Goal: Find specific page/section: Find specific page/section

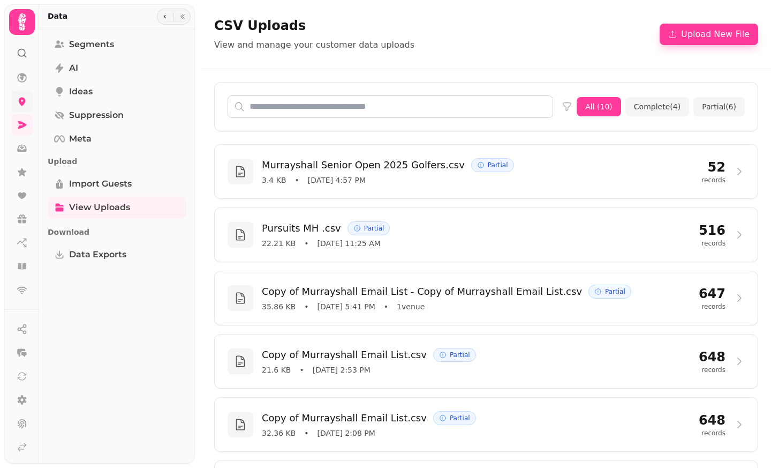
click at [27, 98] on link at bounding box center [21, 101] width 21 height 21
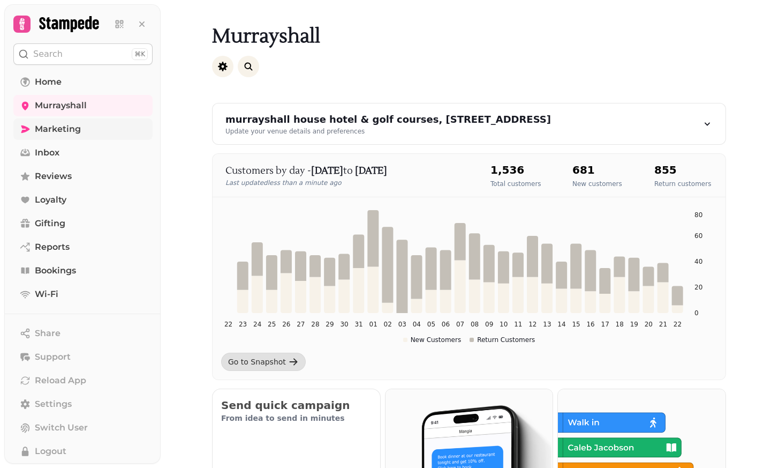
click at [78, 131] on span "Marketing" at bounding box center [58, 129] width 46 height 13
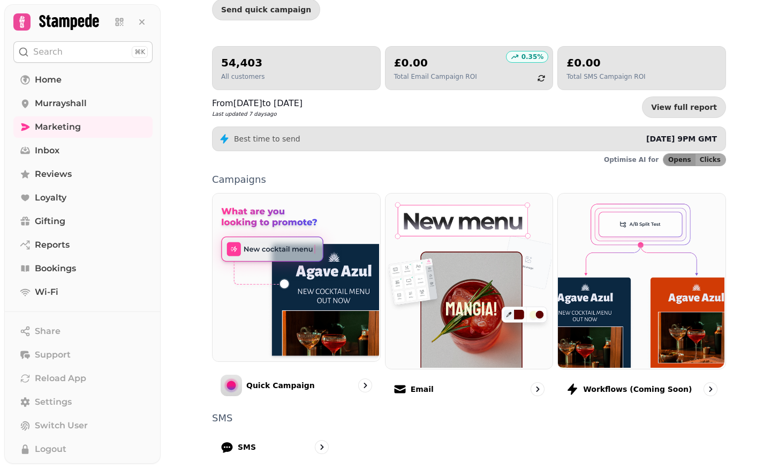
scroll to position [201, 0]
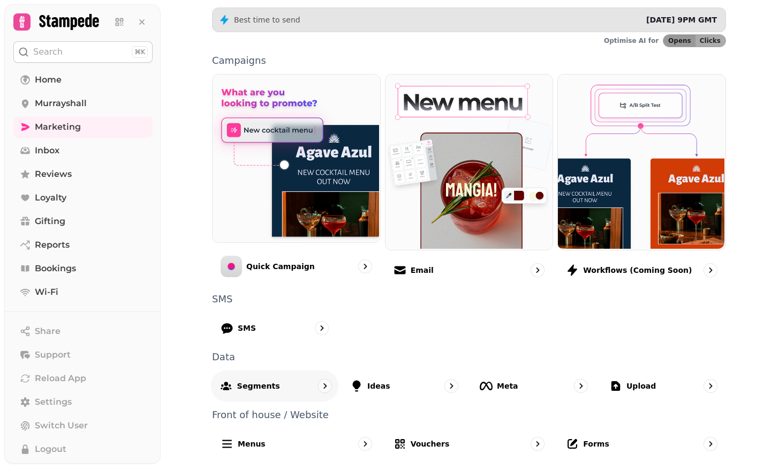
click at [258, 383] on p "Segments" at bounding box center [258, 385] width 43 height 11
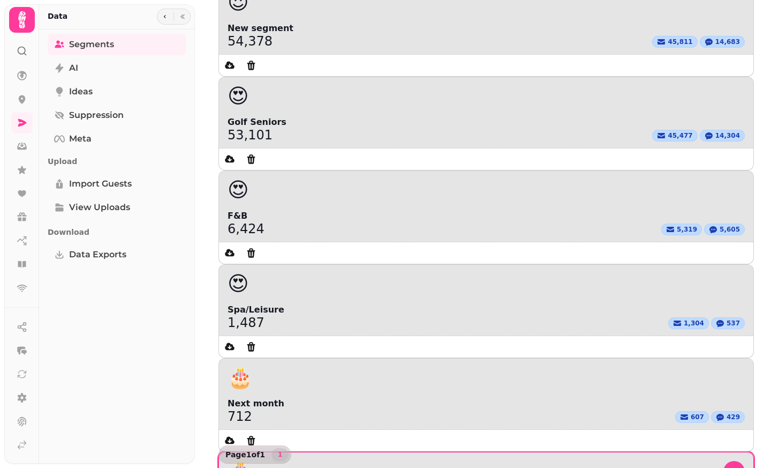
scroll to position [197, 0]
